Goal: Task Accomplishment & Management: Use online tool/utility

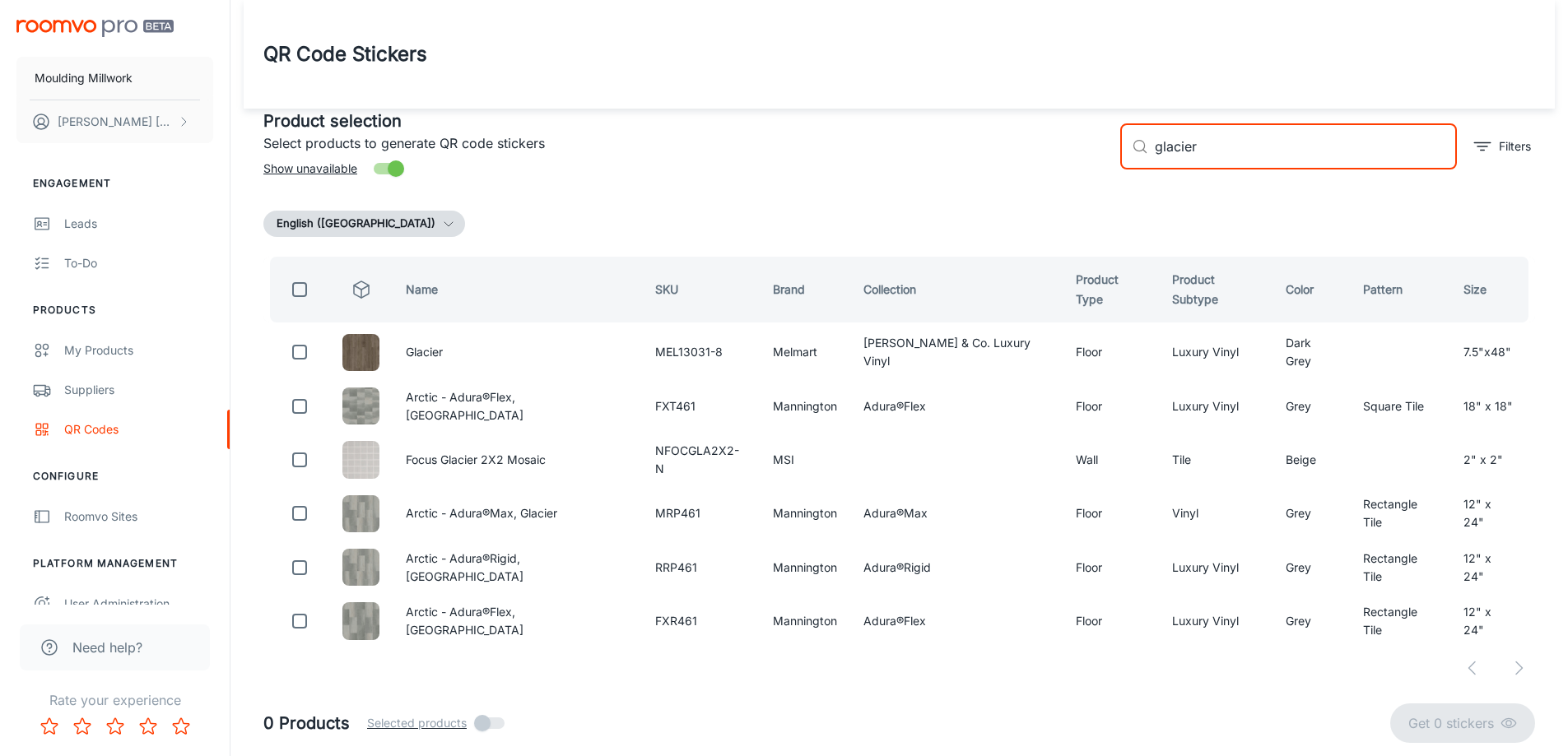
scroll to position [14, 0]
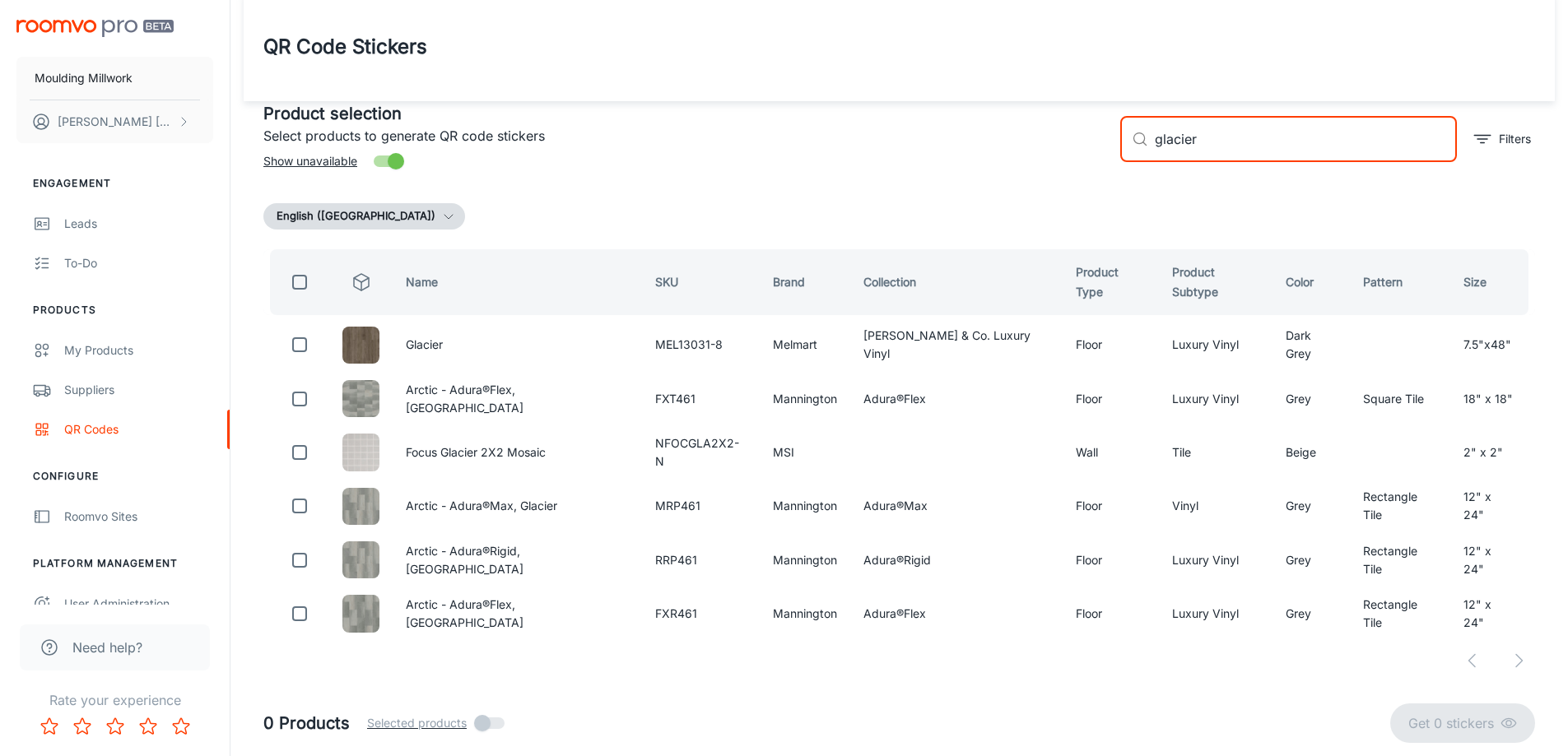
drag, startPoint x: 1213, startPoint y: 130, endPoint x: 1113, endPoint y: 131, distance: 100.0
click at [1113, 131] on div "​ glacier ​ Filters" at bounding box center [1321, 132] width 428 height 89
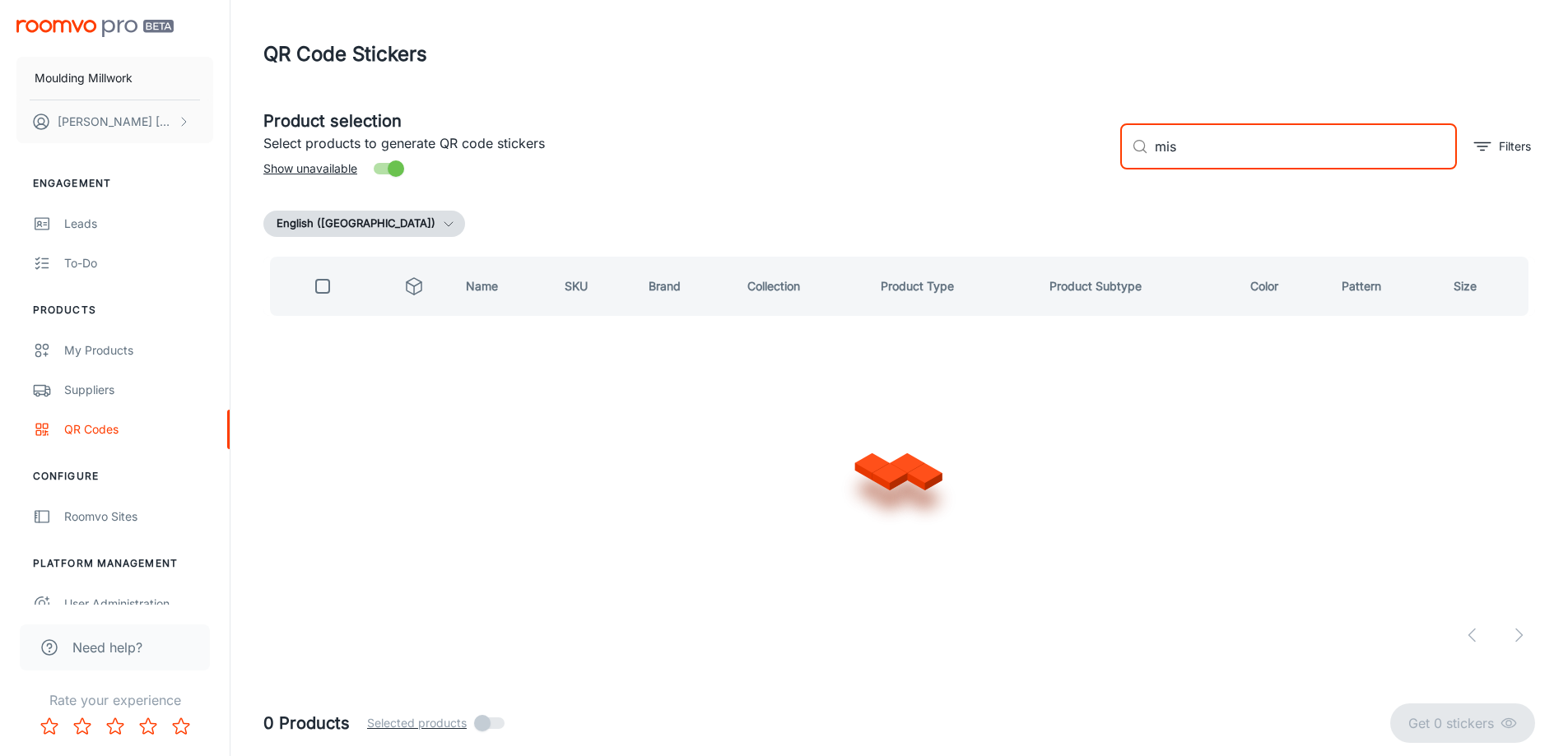
scroll to position [0, 0]
type input "[PERSON_NAME]"
checkbox input "true"
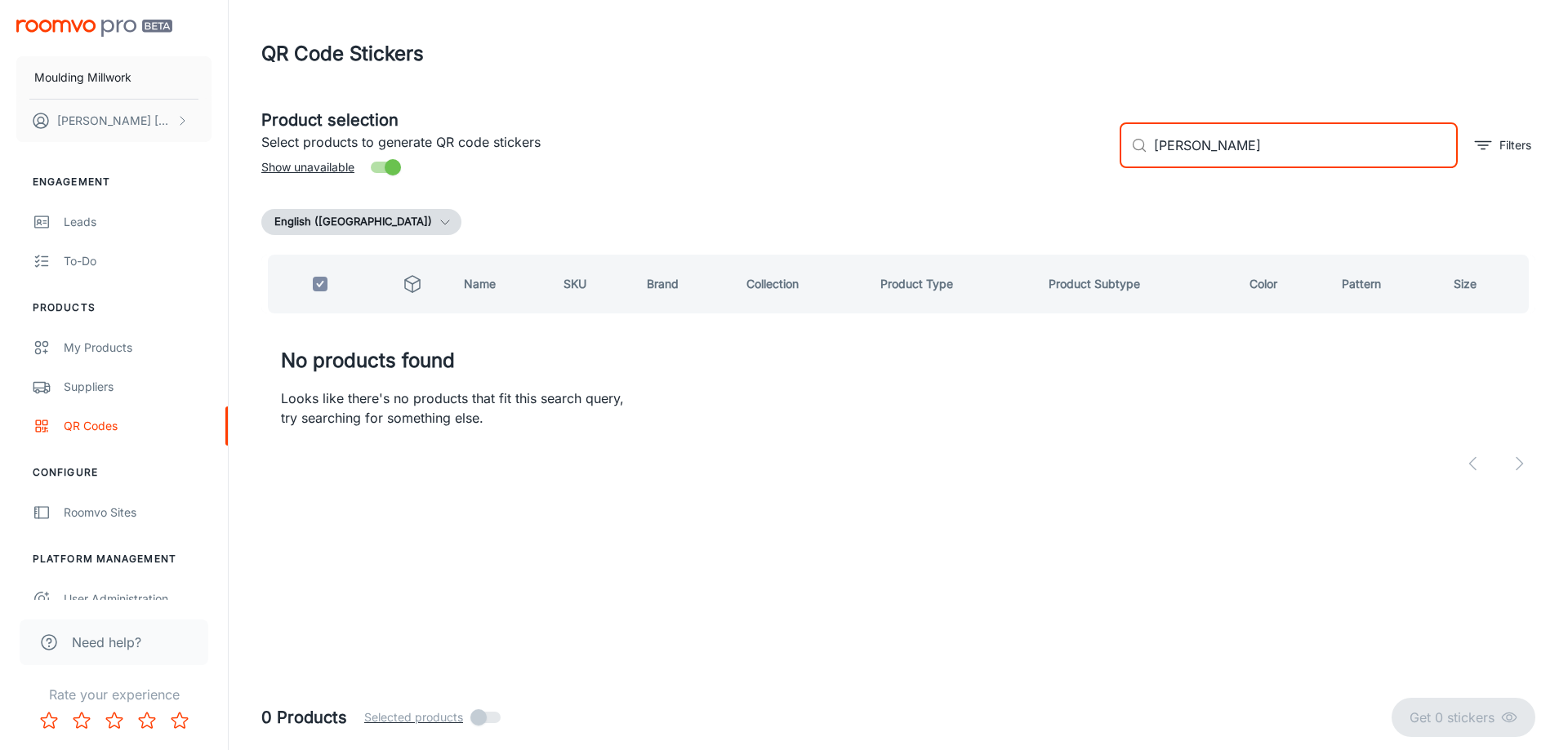
drag, startPoint x: 1242, startPoint y: 139, endPoint x: 1084, endPoint y: 141, distance: 158.0
click at [1084, 140] on div "Product selection Select products to generate QR code stickers Show unavailable…" at bounding box center [891, 138] width 1288 height 88
type input "timber"
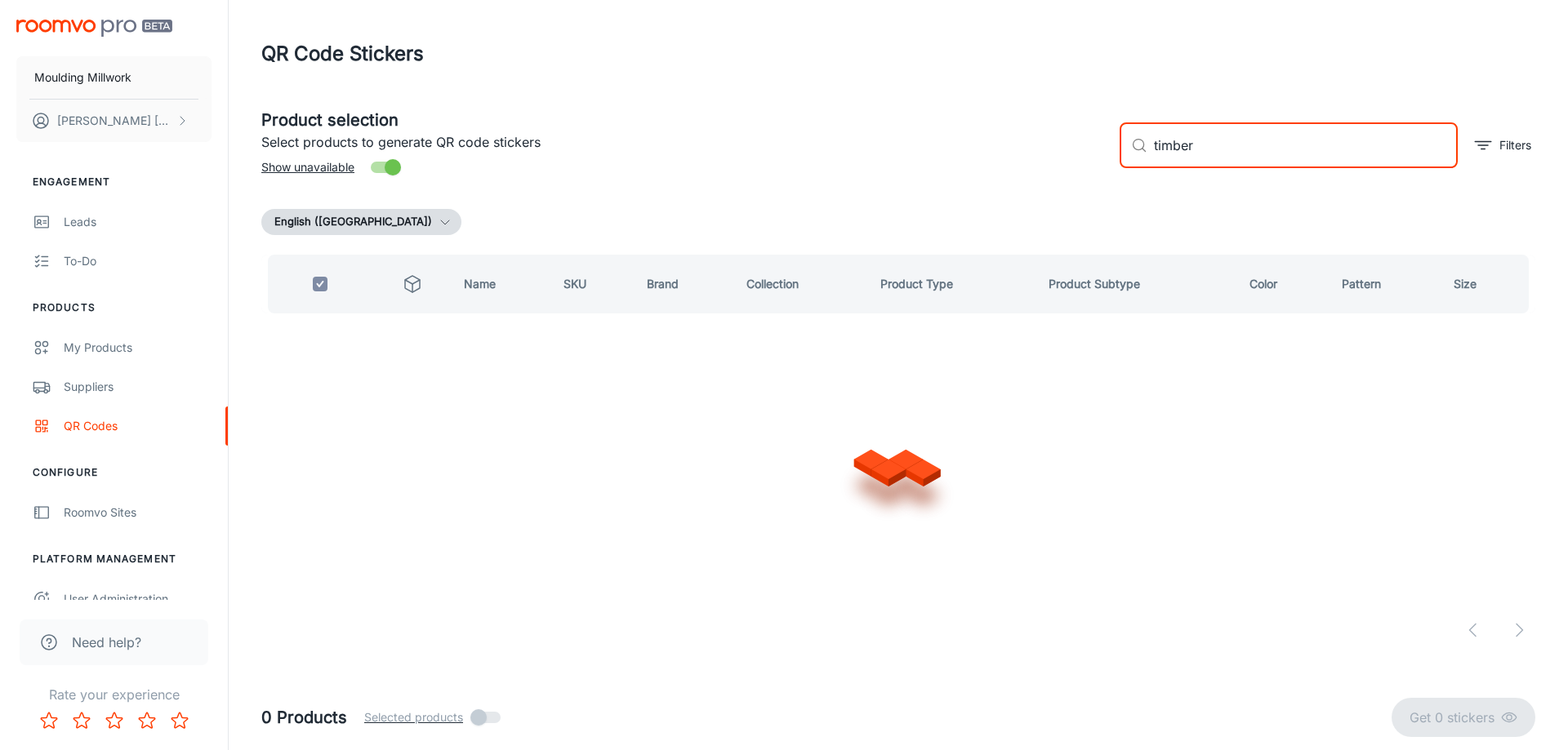
checkbox input "false"
type input "timber plus"
checkbox input "true"
type input "t"
checkbox input "false"
